Goal: Browse casually

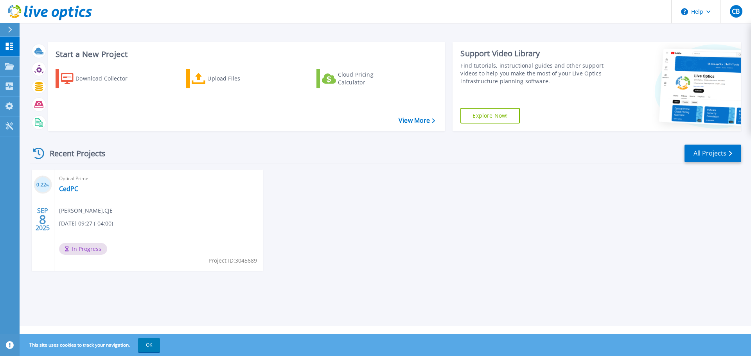
click at [410, 241] on div "0.22 % SEP 8 2025 Optical Prime CedPC Cedric Bolduc , CJE 09/08/2025, 09:27 (-0…" at bounding box center [382, 228] width 717 height 117
